Goal: Find specific page/section: Find specific page/section

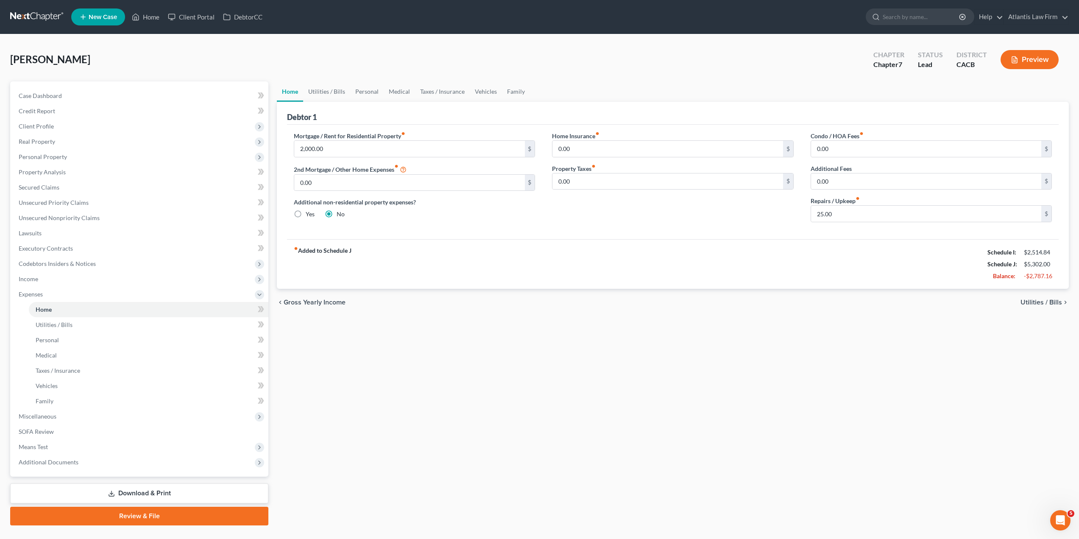
click at [28, 17] on link at bounding box center [37, 16] width 54 height 15
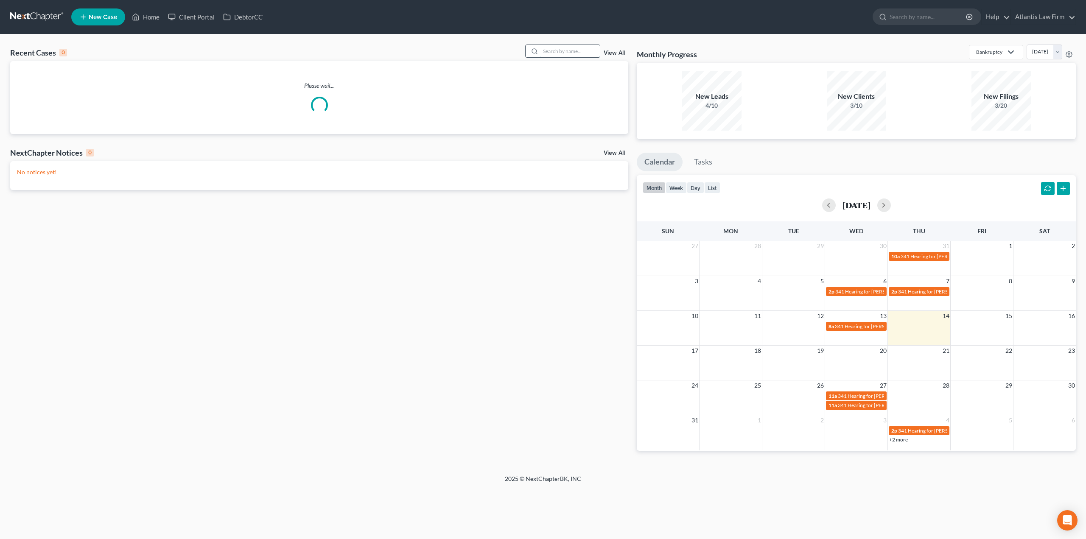
click at [583, 50] on input "search" at bounding box center [569, 51] width 59 height 12
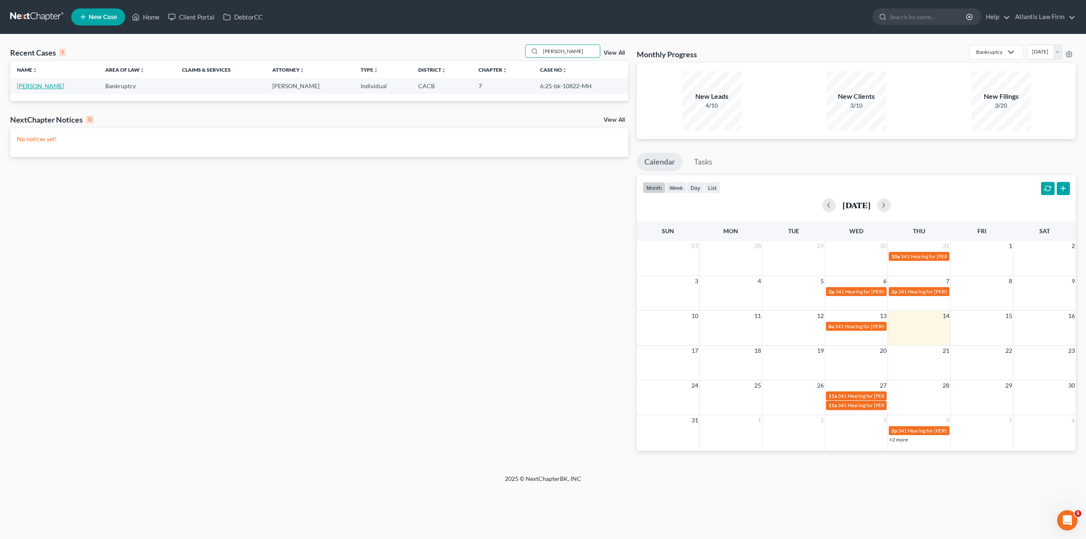
type input "ainsworth"
click at [42, 87] on link "Ainsworth, Kederio" at bounding box center [40, 85] width 47 height 7
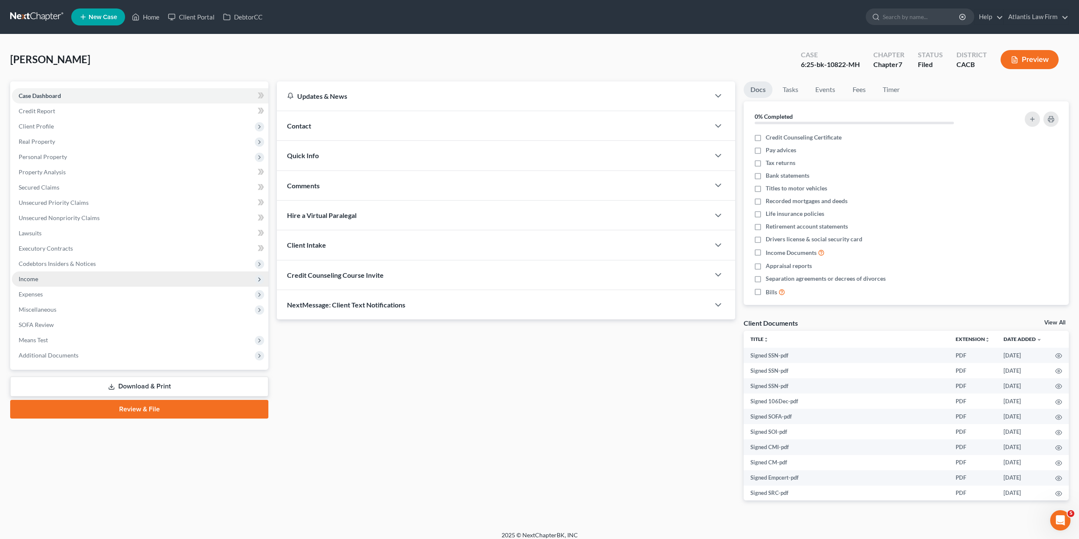
click at [42, 285] on span "Income" at bounding box center [140, 278] width 257 height 15
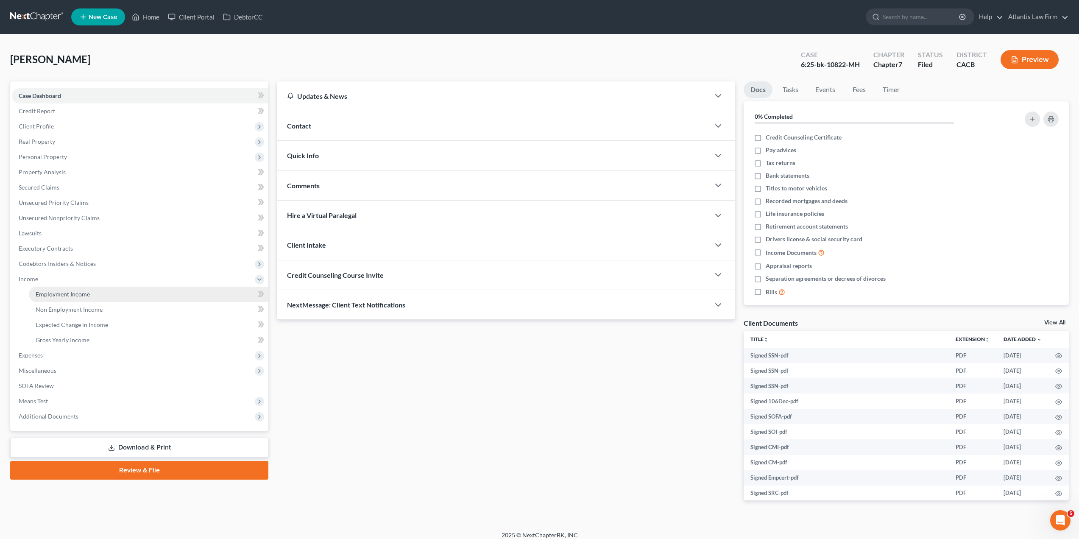
click at [54, 296] on span "Employment Income" at bounding box center [63, 294] width 54 height 7
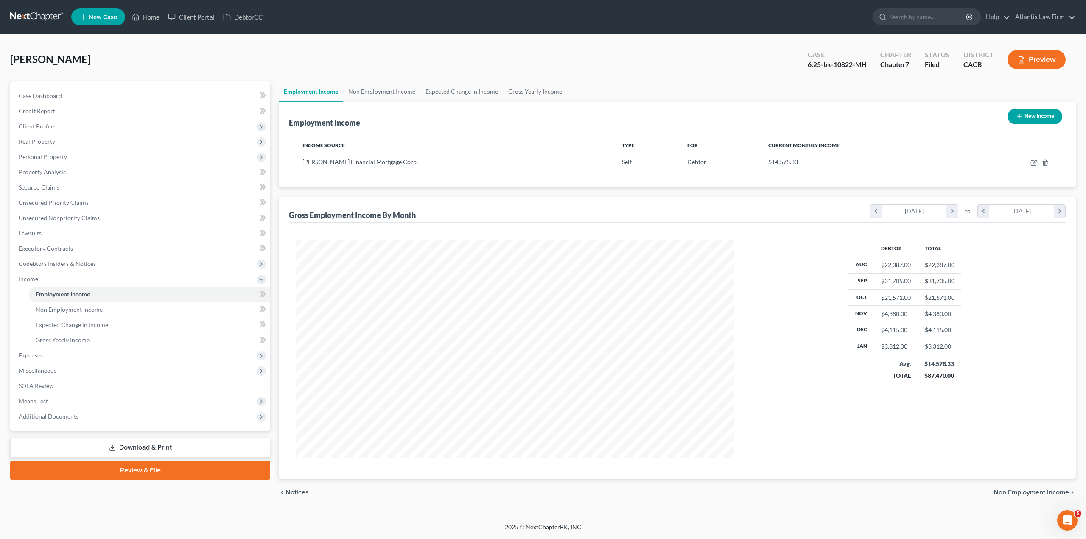
scroll to position [219, 455]
click at [398, 95] on link "Non Employment Income" at bounding box center [381, 91] width 77 height 20
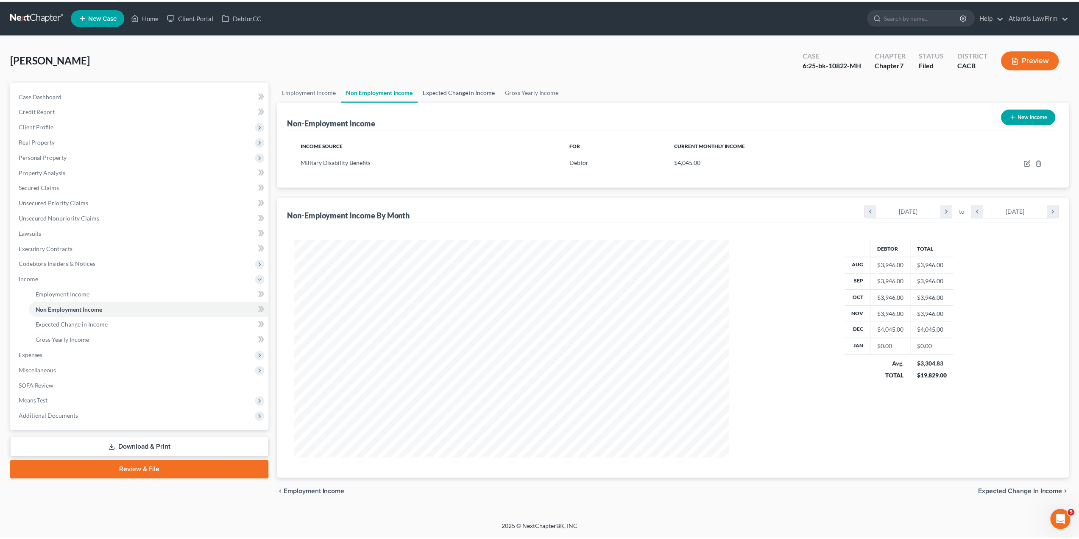
scroll to position [219, 455]
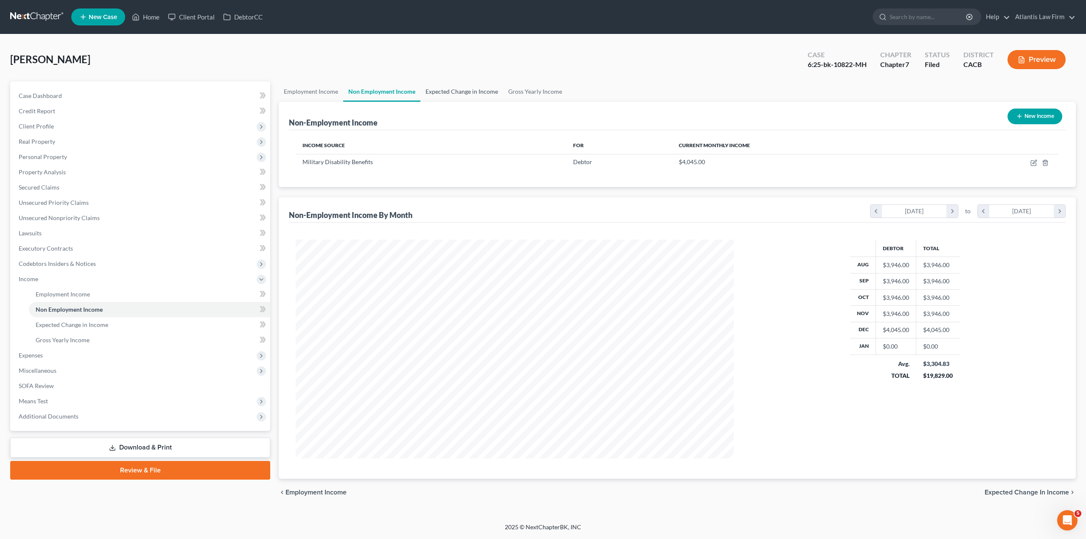
click at [489, 94] on link "Expected Change in Income" at bounding box center [461, 91] width 83 height 20
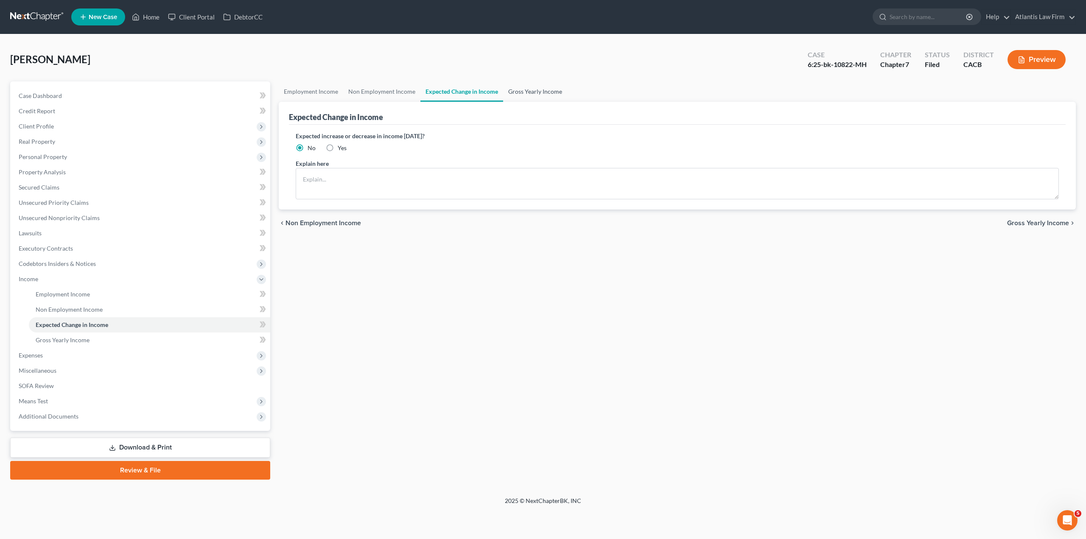
click at [553, 94] on link "Gross Yearly Income" at bounding box center [535, 91] width 64 height 20
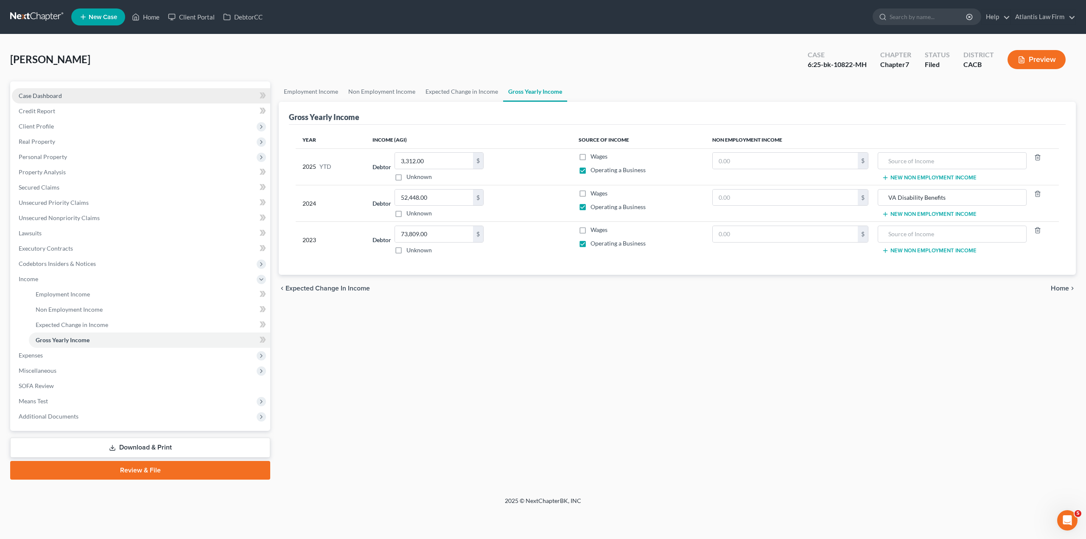
click at [49, 96] on span "Case Dashboard" at bounding box center [40, 95] width 43 height 7
